Goal: Obtain resource: Download file/media

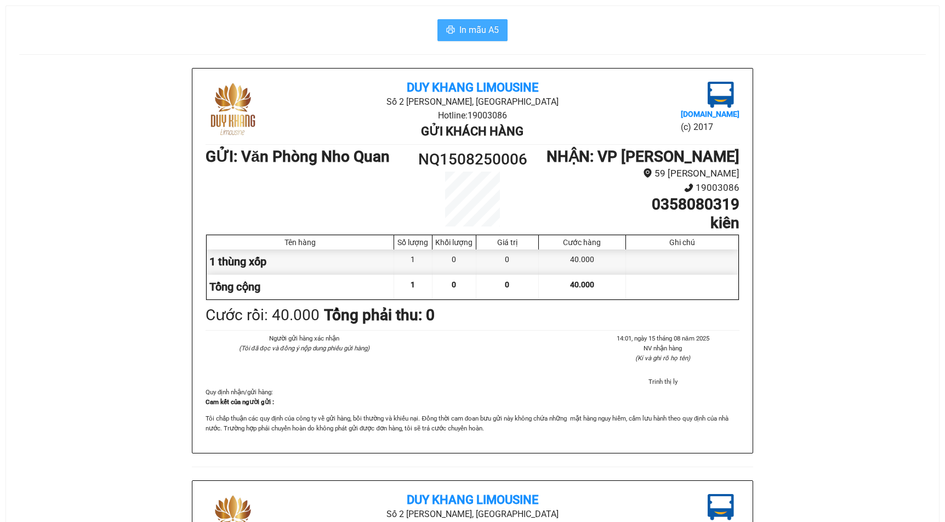
click at [491, 28] on span "In mẫu A5" at bounding box center [478, 30] width 39 height 14
click at [467, 31] on span "In mẫu A5" at bounding box center [478, 30] width 39 height 14
click at [813, 305] on div "Duy Khang Limousine Số 2 [GEOGRAPHIC_DATA], [GEOGRAPHIC_DATA] Hotline: 19003086…" at bounding box center [472, 480] width 907 height 824
click at [474, 27] on span "In mẫu A5" at bounding box center [478, 30] width 39 height 14
